Goal: Check status: Check status

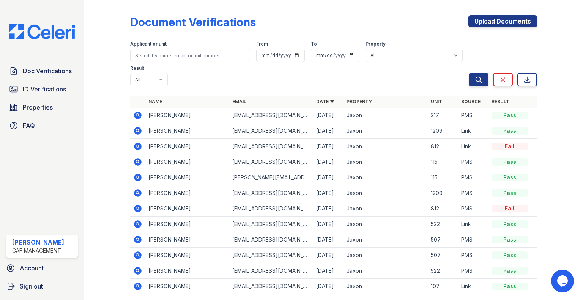
click at [138, 116] on icon at bounding box center [137, 115] width 9 height 9
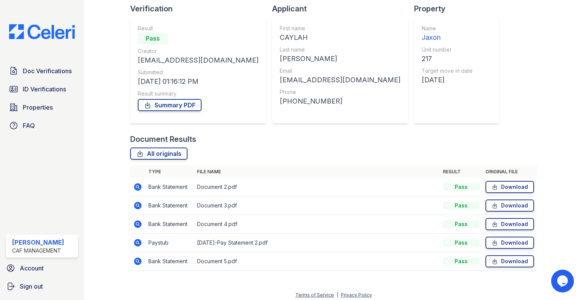
scroll to position [56, 0]
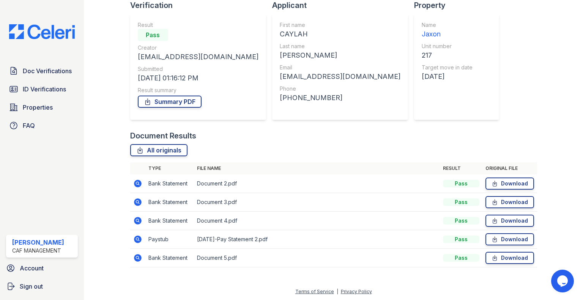
click at [138, 241] on icon at bounding box center [138, 240] width 8 height 8
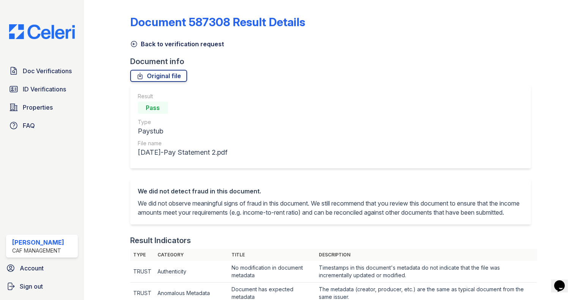
click at [135, 45] on icon at bounding box center [134, 44] width 8 height 8
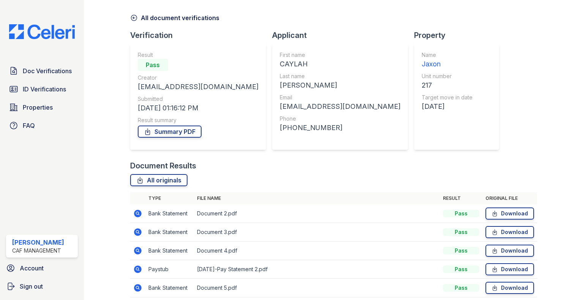
scroll to position [56, 0]
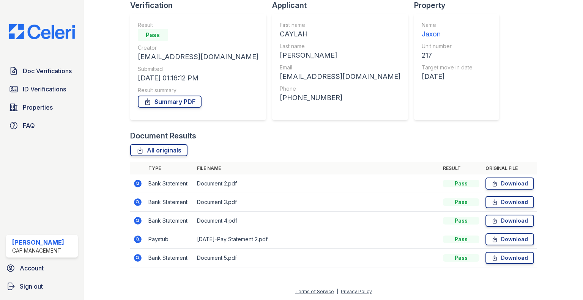
click at [137, 185] on icon at bounding box center [138, 184] width 8 height 8
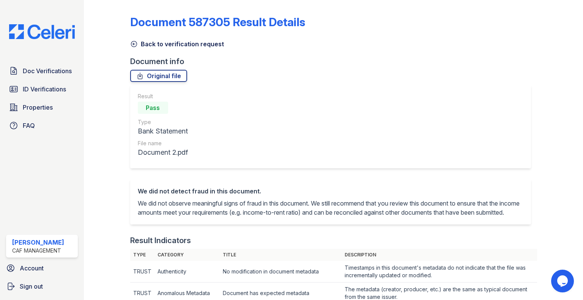
drag, startPoint x: 133, startPoint y: 46, endPoint x: 138, endPoint y: 56, distance: 11.0
click at [133, 46] on icon at bounding box center [134, 44] width 8 height 8
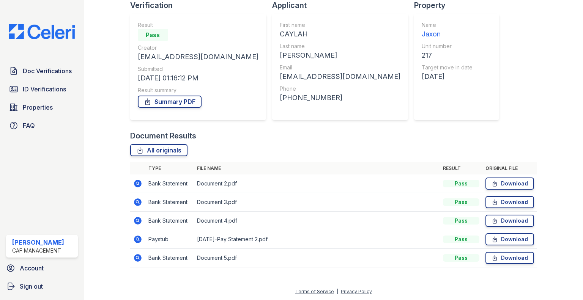
scroll to position [56, 0]
click at [206, 200] on td "Document 3.pdf" at bounding box center [317, 202] width 246 height 19
click at [135, 203] on icon at bounding box center [138, 203] width 8 height 8
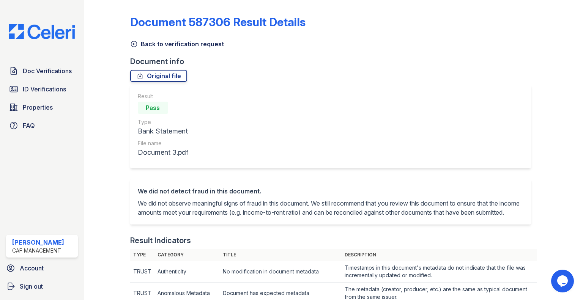
click at [131, 44] on icon at bounding box center [134, 44] width 8 height 8
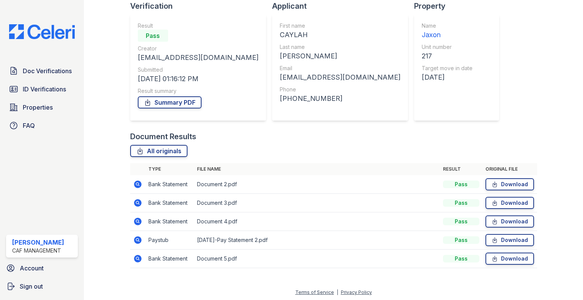
scroll to position [56, 0]
click at [139, 238] on icon at bounding box center [138, 240] width 8 height 8
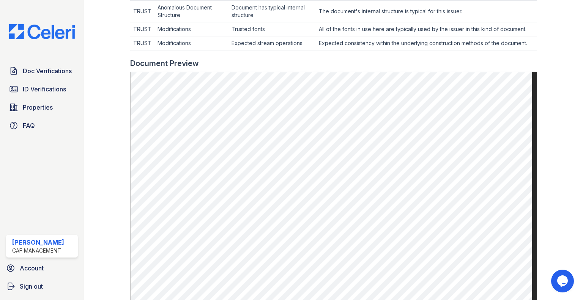
scroll to position [342, 0]
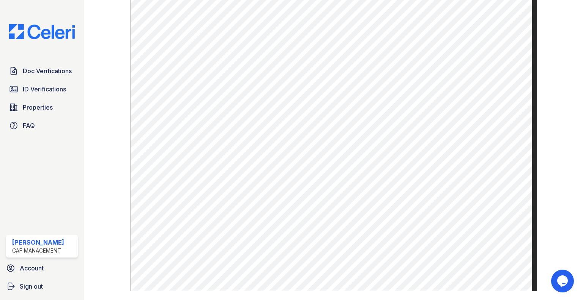
scroll to position [372, 0]
